Goal: Task Accomplishment & Management: Manage account settings

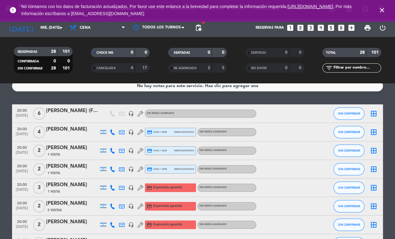
scroll to position [6, 0]
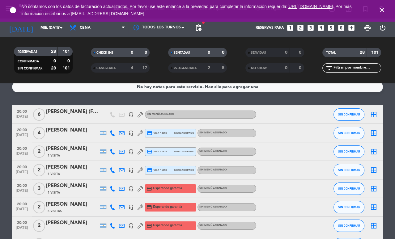
click at [74, 113] on div "[PERSON_NAME] (Facu)" at bounding box center [72, 112] width 52 height 8
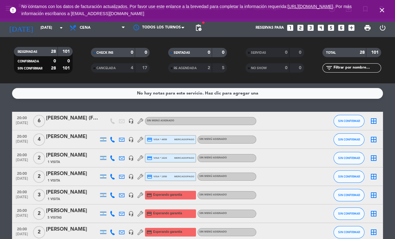
click at [79, 120] on div "[PERSON_NAME] (Facu)" at bounding box center [72, 118] width 52 height 8
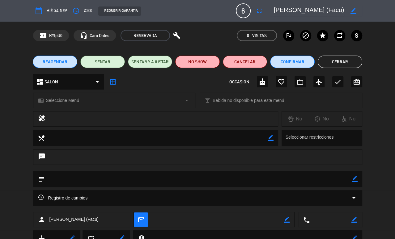
click at [115, 14] on div "REQUERIR GARANTÍA" at bounding box center [119, 10] width 43 height 9
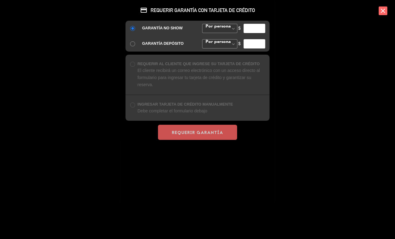
click at [235, 28] on div "$" at bounding box center [251, 28] width 36 height 9
click at [232, 28] on span at bounding box center [233, 28] width 8 height 9
click at [223, 37] on div "GARANTÍA NO SHOW Por persona Monto Fijo Por persona Por persona Monto Fijo $ GA…" at bounding box center [197, 36] width 144 height 31
click at [233, 28] on span at bounding box center [233, 28] width 8 height 9
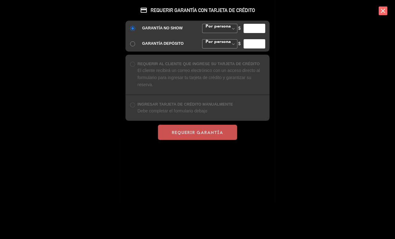
click at [223, 36] on div "GARANTÍA NO SHOW Por persona Monto Fijo Por persona Por persona Monto Fijo $ GA…" at bounding box center [197, 36] width 144 height 31
click at [259, 26] on input "number" at bounding box center [254, 28] width 22 height 9
click at [262, 27] on input "1" at bounding box center [254, 28] width 22 height 9
click at [262, 27] on input "2" at bounding box center [254, 28] width 22 height 9
click at [262, 27] on input "3" at bounding box center [254, 28] width 22 height 9
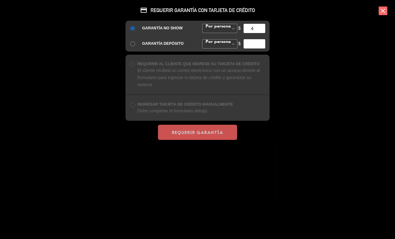
click at [262, 27] on input "4" at bounding box center [254, 28] width 22 height 9
click at [262, 27] on input "5" at bounding box center [254, 28] width 22 height 9
click at [262, 27] on input "6" at bounding box center [254, 28] width 22 height 9
click at [262, 27] on input "7" at bounding box center [254, 28] width 22 height 9
click at [262, 30] on input "6" at bounding box center [254, 28] width 22 height 9
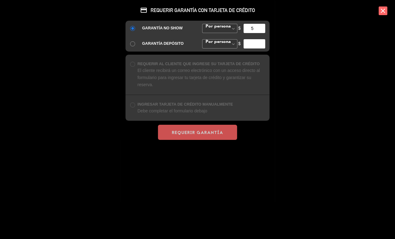
click at [262, 30] on input "5" at bounding box center [254, 28] width 22 height 9
click at [262, 30] on input "4" at bounding box center [254, 28] width 22 height 9
click at [262, 26] on input "5" at bounding box center [254, 28] width 22 height 9
type input "6"
click at [262, 26] on input "6" at bounding box center [254, 28] width 22 height 9
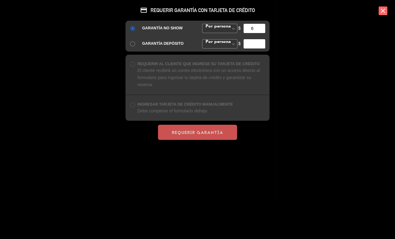
click at [133, 66] on input "radio" at bounding box center [132, 64] width 4 height 4
radio input "true"
click at [382, 14] on icon "close" at bounding box center [382, 10] width 9 height 9
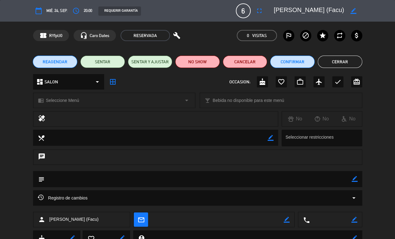
scroll to position [25, 0]
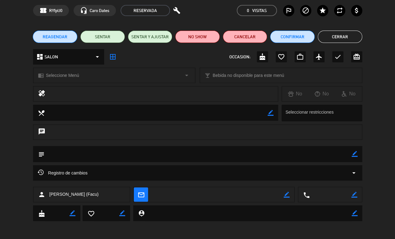
click at [286, 196] on icon "border_color" at bounding box center [286, 195] width 6 height 6
paste textarea "[EMAIL_ADDRESS][DOMAIN_NAME]"
type textarea "[EMAIL_ADDRESS][DOMAIN_NAME]"
click at [287, 192] on icon at bounding box center [286, 195] width 6 height 6
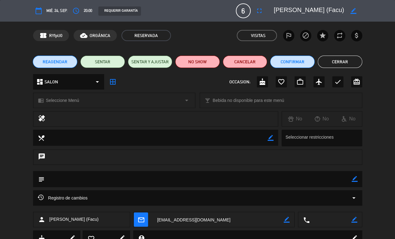
scroll to position [0, 0]
click at [126, 11] on div "REQUERIR GARANTÍA" at bounding box center [119, 10] width 43 height 9
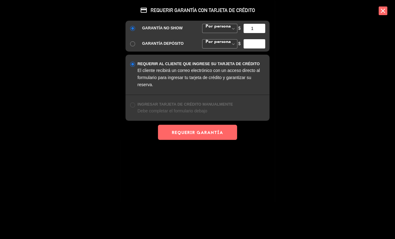
click at [263, 26] on input "1" at bounding box center [254, 28] width 22 height 9
click at [263, 26] on input "2" at bounding box center [254, 28] width 22 height 9
click at [263, 26] on input "3" at bounding box center [254, 28] width 22 height 9
click at [263, 26] on input "4" at bounding box center [254, 28] width 22 height 9
click at [263, 26] on input "5" at bounding box center [254, 28] width 22 height 9
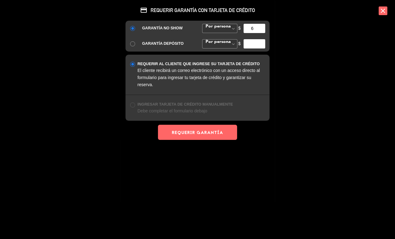
type input "6"
click at [263, 26] on input "6" at bounding box center [254, 28] width 22 height 9
click at [212, 131] on button "REQUERIR GARANTÍA" at bounding box center [197, 132] width 79 height 15
